Goal: Check status

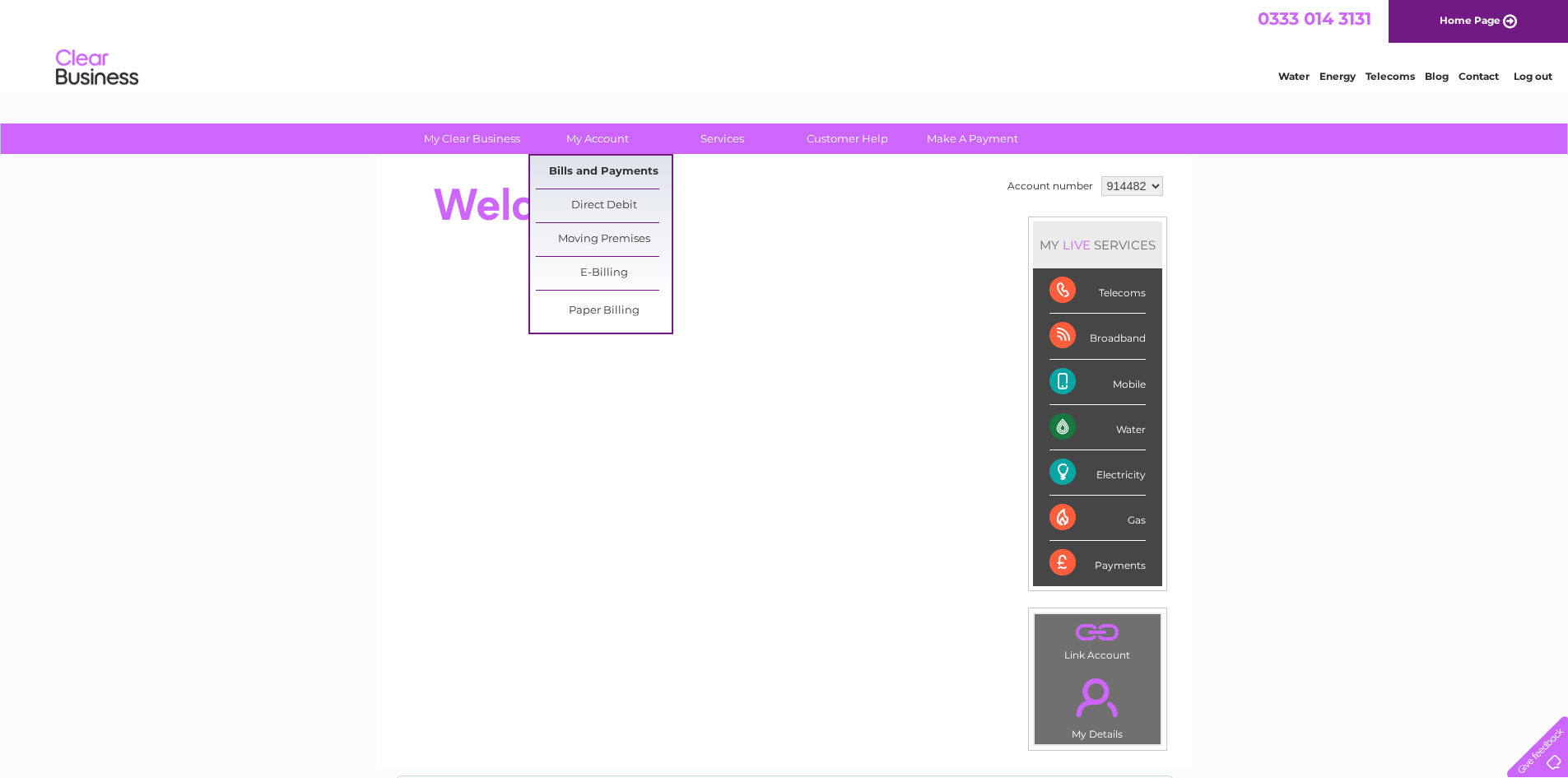
click at [586, 175] on link "Bills and Payments" at bounding box center [603, 172] width 136 height 33
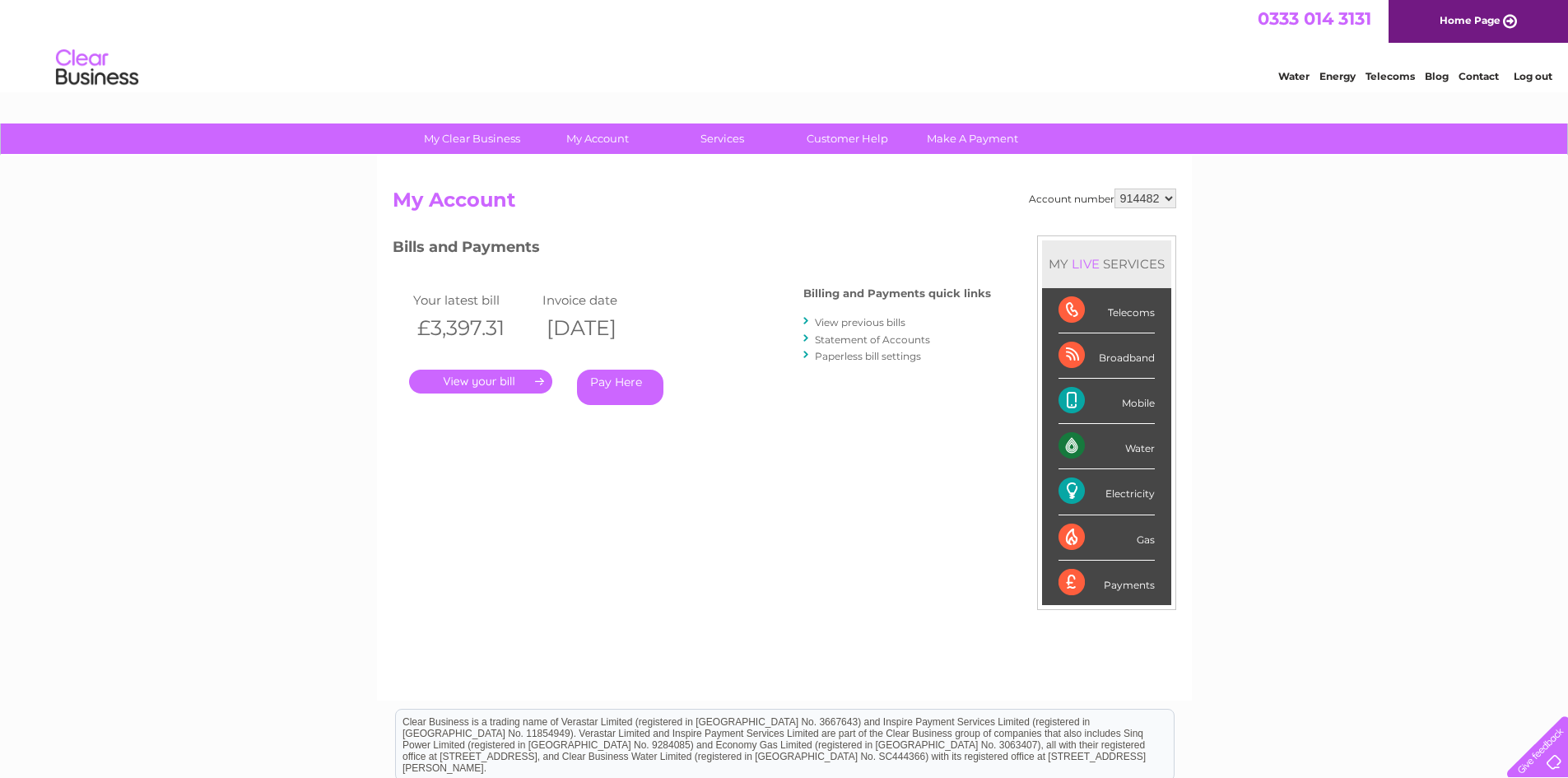
click at [831, 337] on link "Statement of Accounts" at bounding box center [873, 339] width 116 height 12
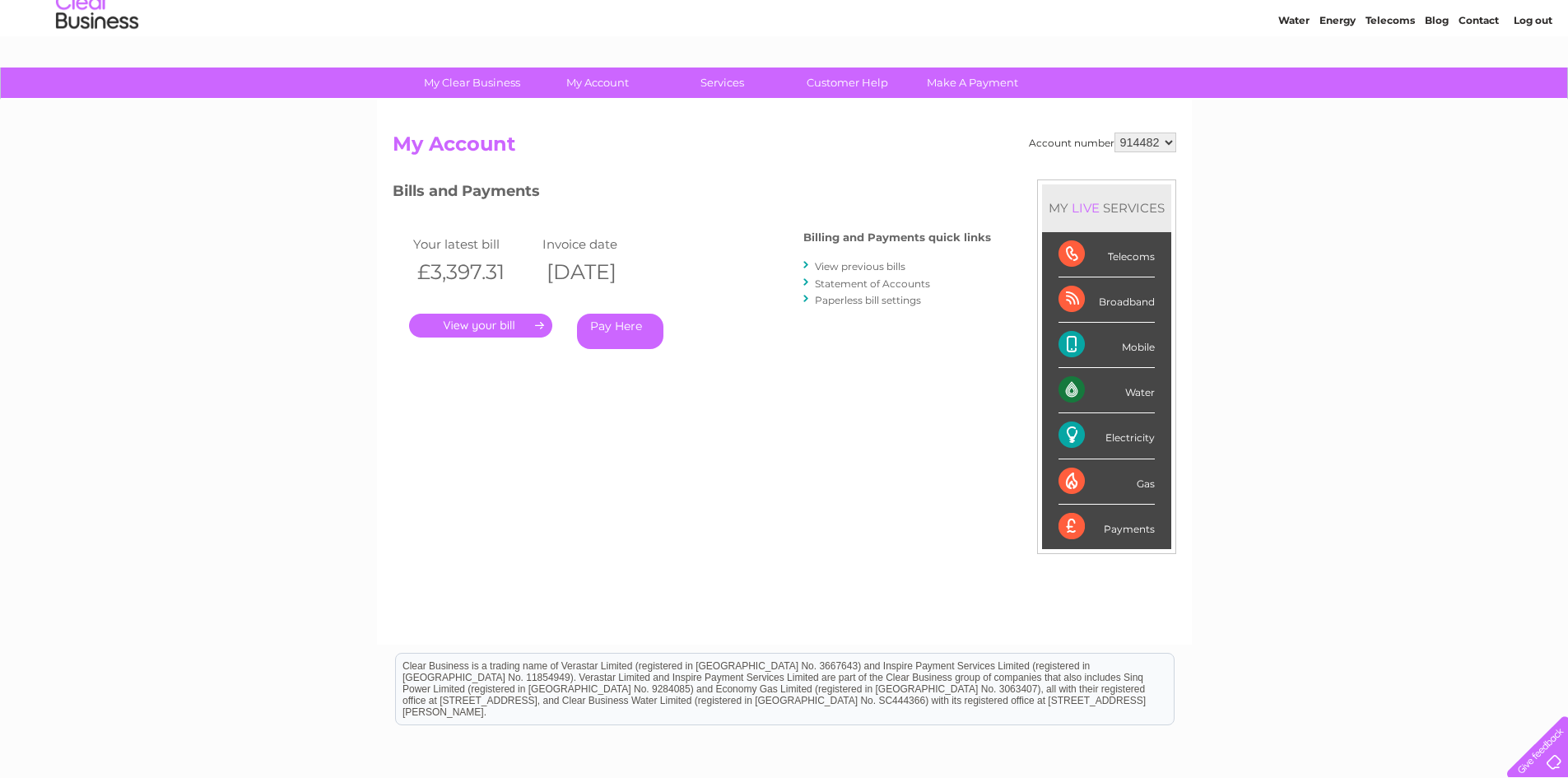
scroll to position [83, 0]
